Goal: Complete application form

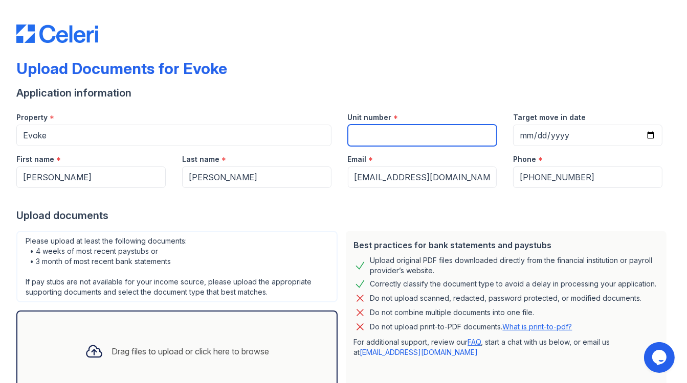
click at [385, 133] on input "Unit number" at bounding box center [422, 135] width 149 height 21
type input "4036"
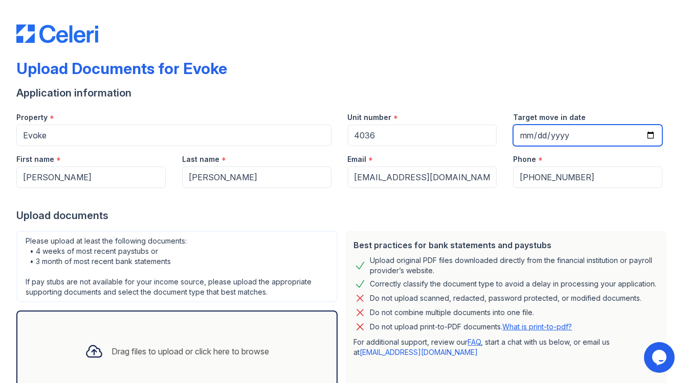
click at [550, 134] on input "Target move in date" at bounding box center [587, 135] width 149 height 21
click at [642, 139] on input "Target move in date" at bounding box center [587, 135] width 149 height 21
type input "[DATE]"
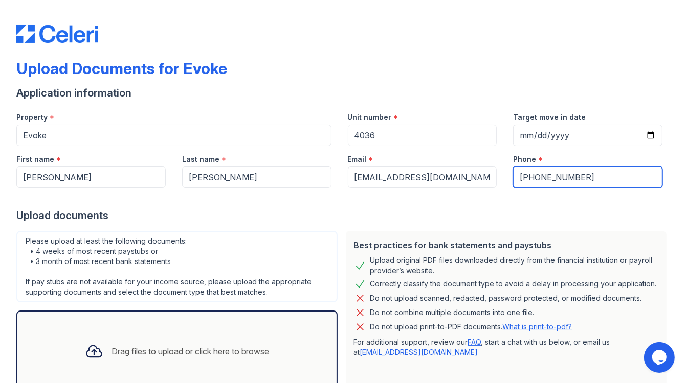
click at [526, 179] on input "[PHONE_NUMBER]" at bounding box center [587, 177] width 149 height 21
type input "2149381823"
click at [342, 280] on div "Best practices for bank statements and paystubs Upload original PDF files downl…" at bounding box center [506, 312] width 329 height 170
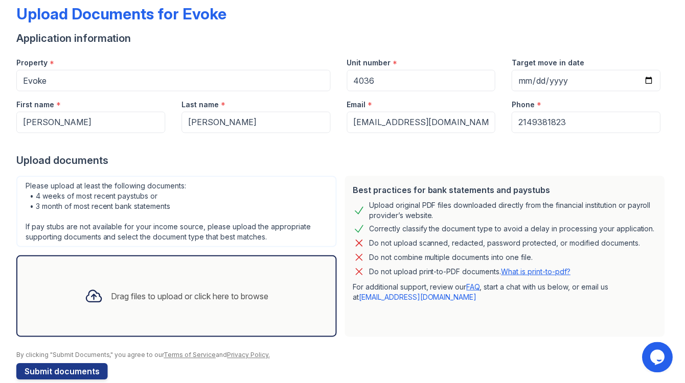
scroll to position [72, 0]
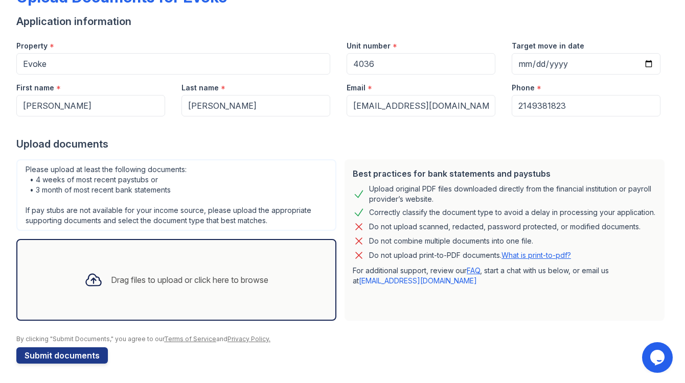
click at [221, 274] on div "Drag files to upload or click here to browse" at bounding box center [189, 280] width 157 height 12
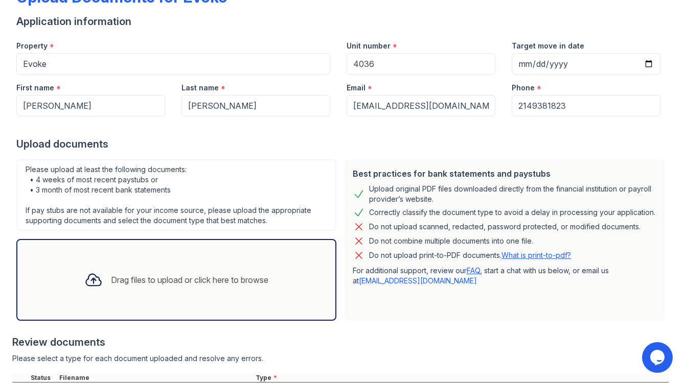
click at [457, 335] on div "Review documents" at bounding box center [340, 342] width 656 height 14
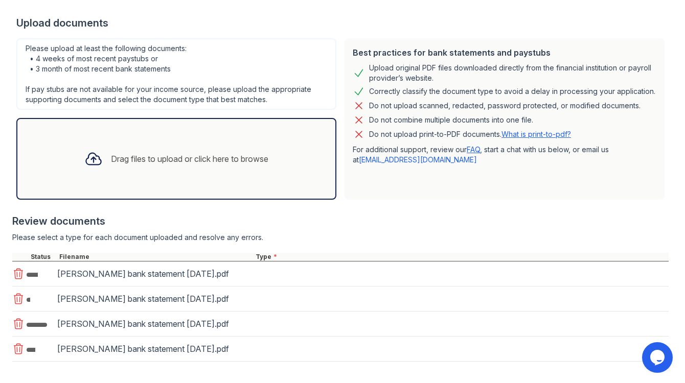
scroll to position [235, 0]
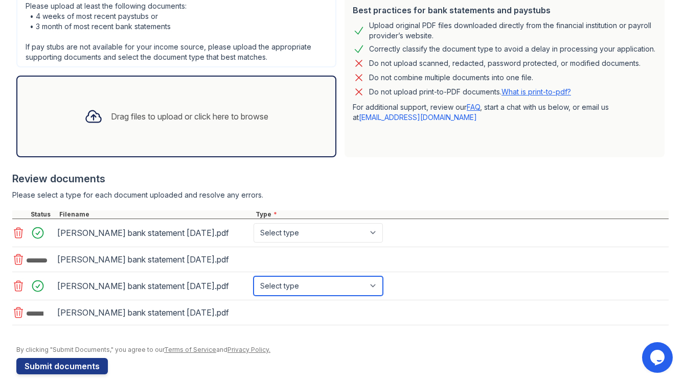
click at [378, 280] on select "Select type Paystub Bank Statement Offer Letter Tax Documents Benefit Award Let…" at bounding box center [318, 286] width 129 height 19
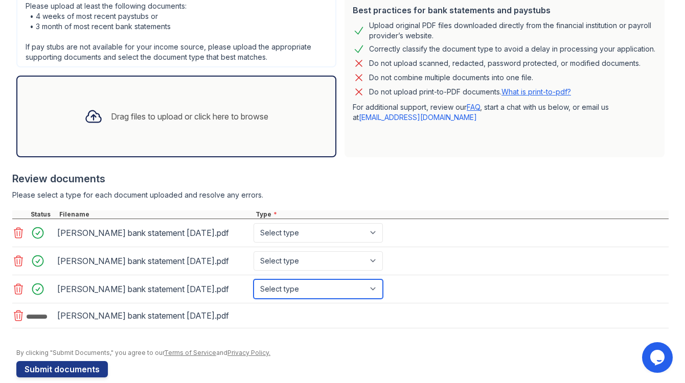
select select "bank_statement"
click at [254, 280] on select "Select type Paystub Bank Statement Offer Letter Tax Documents Benefit Award Let…" at bounding box center [318, 289] width 129 height 19
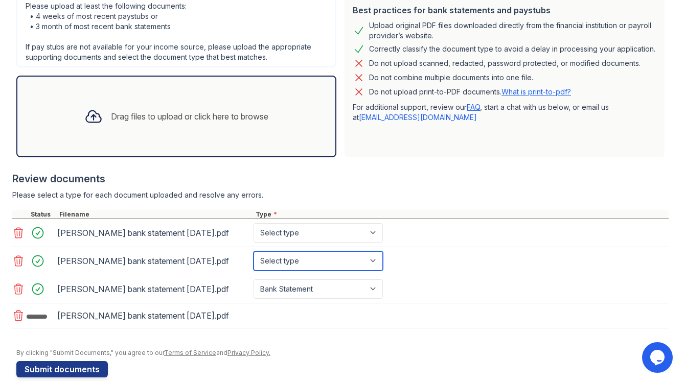
click at [368, 264] on select "Select type Paystub Bank Statement Offer Letter Tax Documents Benefit Award Let…" at bounding box center [318, 261] width 129 height 19
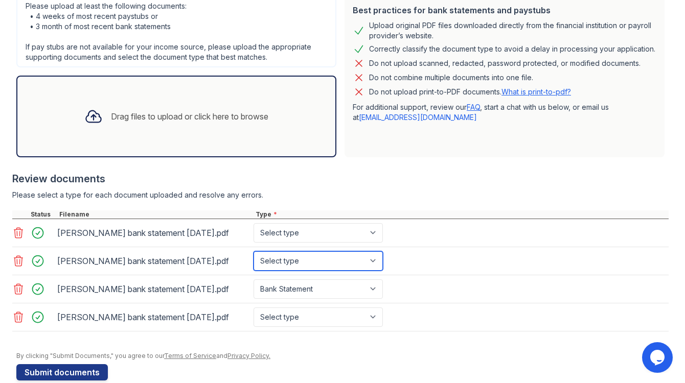
select select "bank_statement"
click at [254, 252] on select "Select type Paystub Bank Statement Offer Letter Tax Documents Benefit Award Let…" at bounding box center [318, 261] width 129 height 19
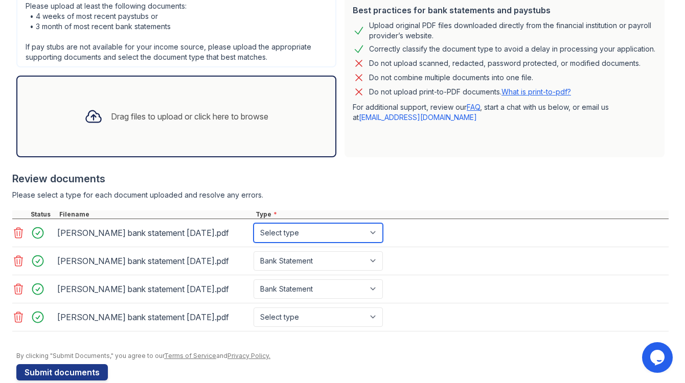
click at [377, 236] on select "Select type Paystub Bank Statement Offer Letter Tax Documents Benefit Award Let…" at bounding box center [318, 232] width 129 height 19
select select "bank_statement"
click at [254, 223] on select "Select type Paystub Bank Statement Offer Letter Tax Documents Benefit Award Let…" at bounding box center [318, 232] width 129 height 19
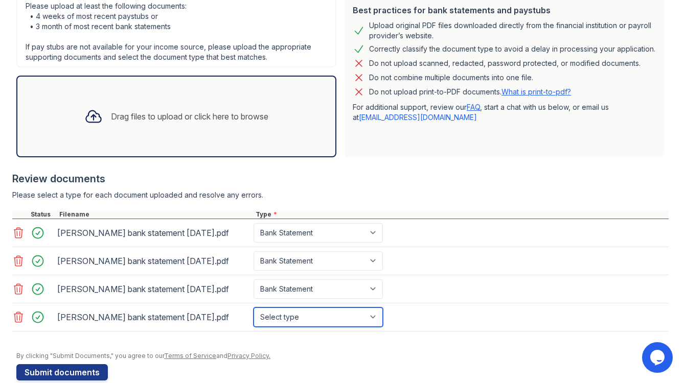
click at [371, 313] on select "Select type Paystub Bank Statement Offer Letter Tax Documents Benefit Award Let…" at bounding box center [318, 317] width 129 height 19
select select "bank_statement"
click at [254, 308] on select "Select type Paystub Bank Statement Offer Letter Tax Documents Benefit Award Let…" at bounding box center [318, 317] width 129 height 19
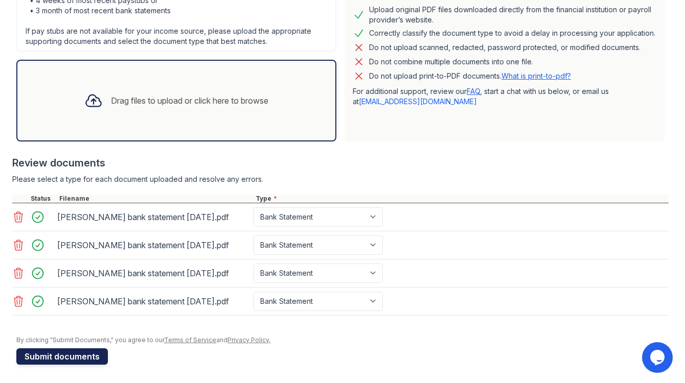
click at [87, 356] on button "Submit documents" at bounding box center [62, 357] width 92 height 16
